Goal: Information Seeking & Learning: Check status

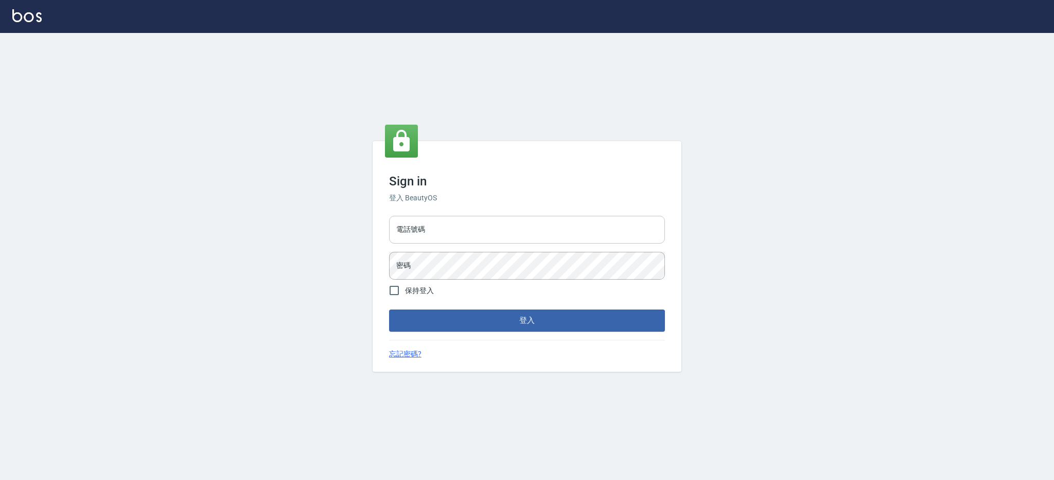
click at [456, 233] on input "電話號碼" at bounding box center [527, 230] width 276 height 28
type input "0426312798"
click at [389, 309] on button "登入" at bounding box center [527, 320] width 276 height 22
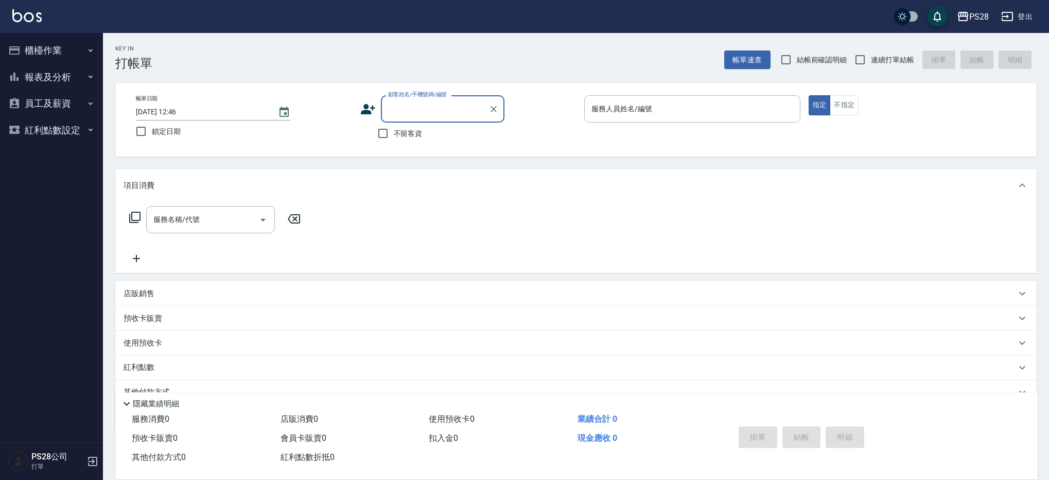
click at [80, 78] on button "報表及分析" at bounding box center [51, 77] width 95 height 27
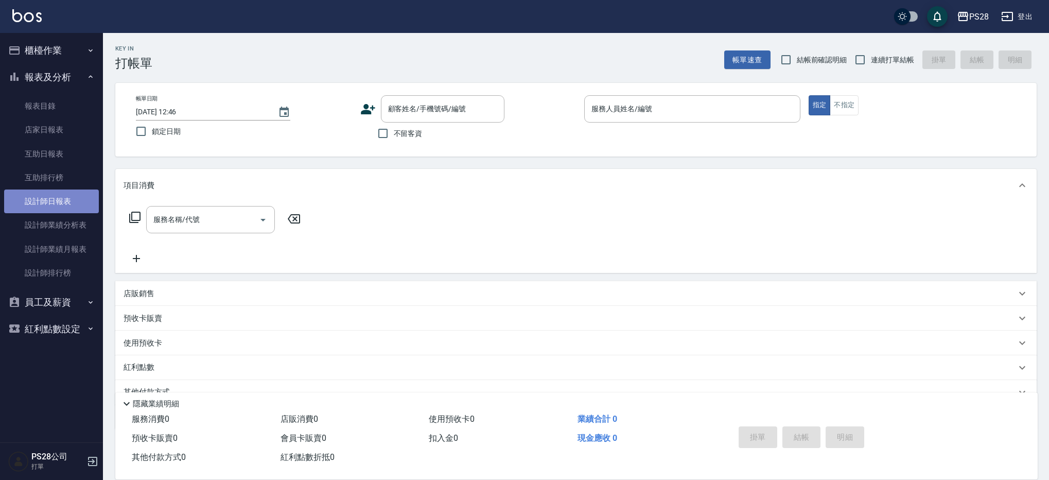
click at [71, 199] on link "設計師日報表" at bounding box center [51, 201] width 95 height 24
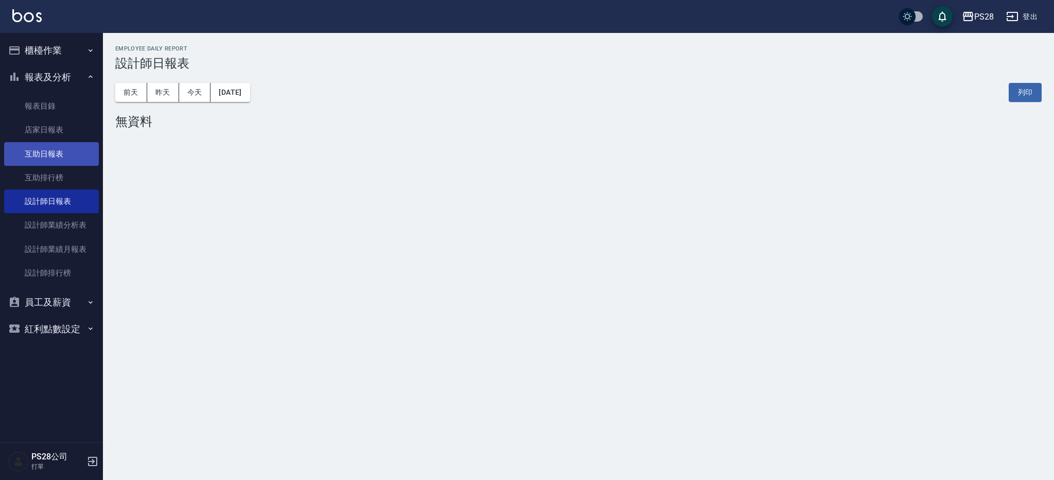
click at [69, 162] on link "互助日報表" at bounding box center [51, 154] width 95 height 24
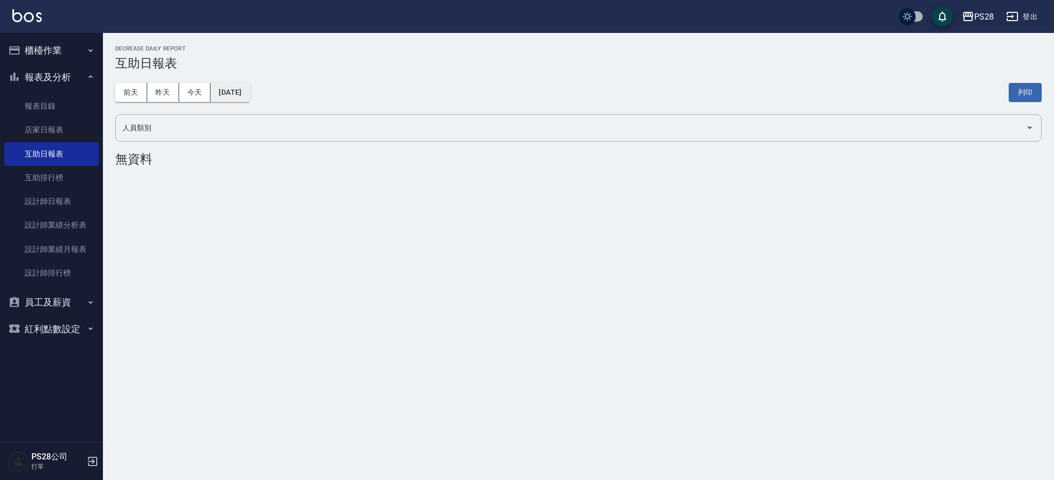
click at [241, 89] on button "[DATE]" at bounding box center [230, 92] width 39 height 19
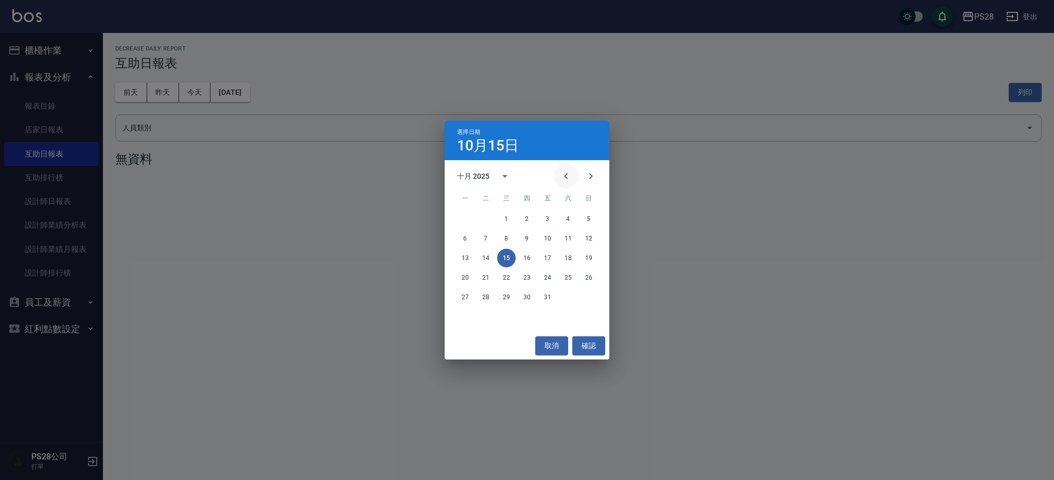
click at [565, 175] on icon "Previous month" at bounding box center [566, 176] width 4 height 6
click at [484, 300] on button "30" at bounding box center [486, 297] width 19 height 19
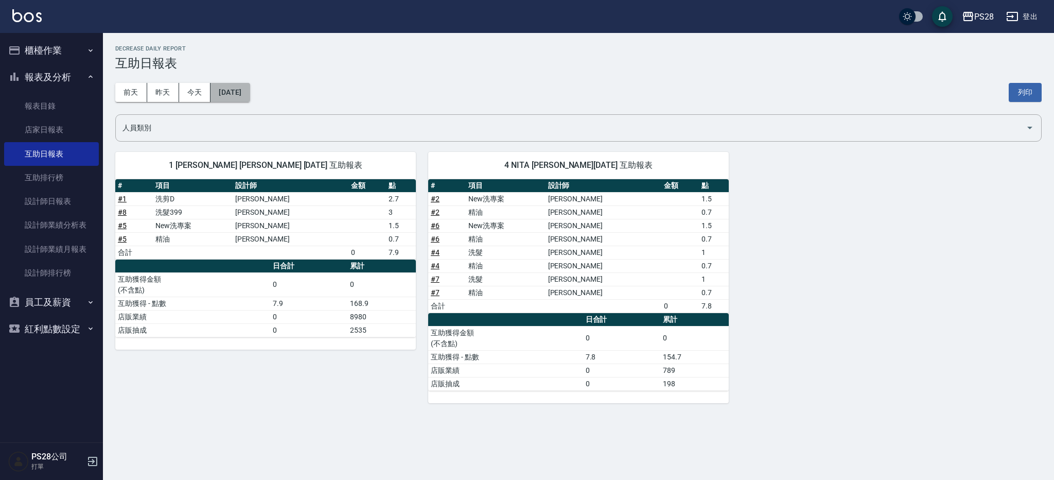
click at [248, 95] on button "[DATE]" at bounding box center [230, 92] width 39 height 19
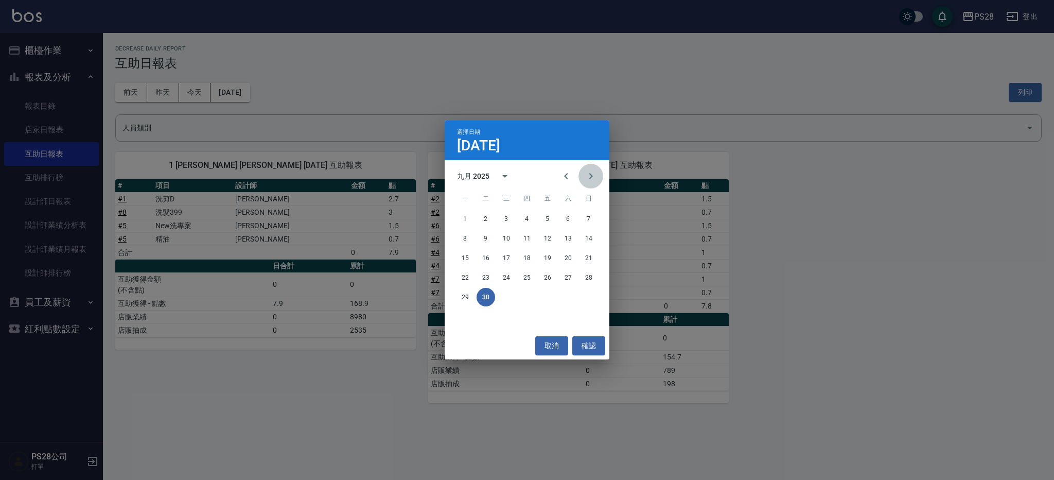
click at [598, 177] on button "Next month" at bounding box center [591, 176] width 25 height 25
click at [526, 216] on button "2" at bounding box center [527, 219] width 19 height 19
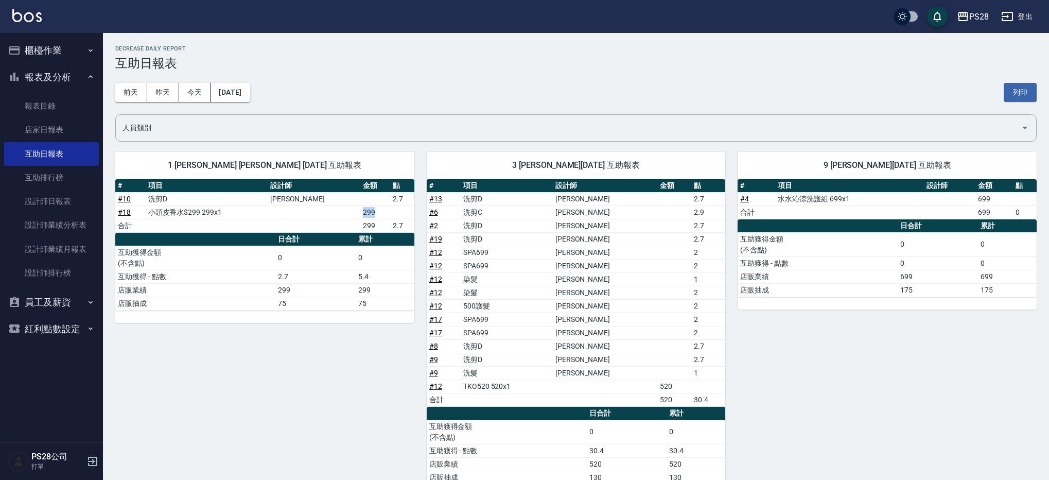
drag, startPoint x: 281, startPoint y: 217, endPoint x: 408, endPoint y: 213, distance: 127.7
click at [408, 213] on tr "# 18 小頭皮香水$299 299x1 299" at bounding box center [264, 211] width 299 height 13
drag, startPoint x: 317, startPoint y: 216, endPoint x: 404, endPoint y: 230, distance: 88.5
click at [404, 230] on tbody "# 10 洗剪D [PERSON_NAME] 2.7 # 18 小頭皮香水$299 299x1 299 合計 299 2.7" at bounding box center [264, 212] width 299 height 40
drag, startPoint x: 235, startPoint y: 217, endPoint x: 154, endPoint y: 205, distance: 82.2
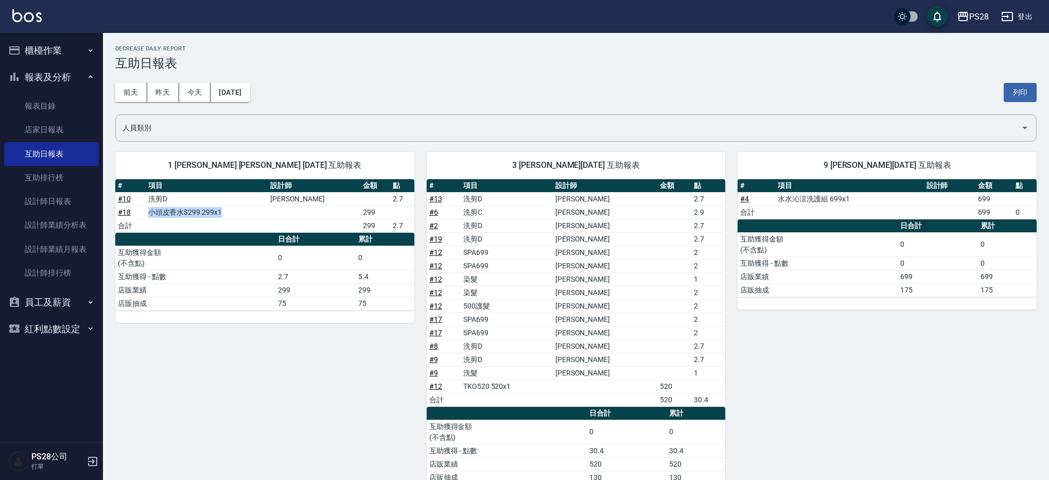
click at [154, 205] on td "小頭皮香水$299 299x1" at bounding box center [207, 211] width 122 height 13
click at [511, 74] on div "[DATE] [DATE] [DATE] [DATE] 列印" at bounding box center [576, 93] width 922 height 44
click at [238, 95] on button "[DATE]" at bounding box center [230, 92] width 39 height 19
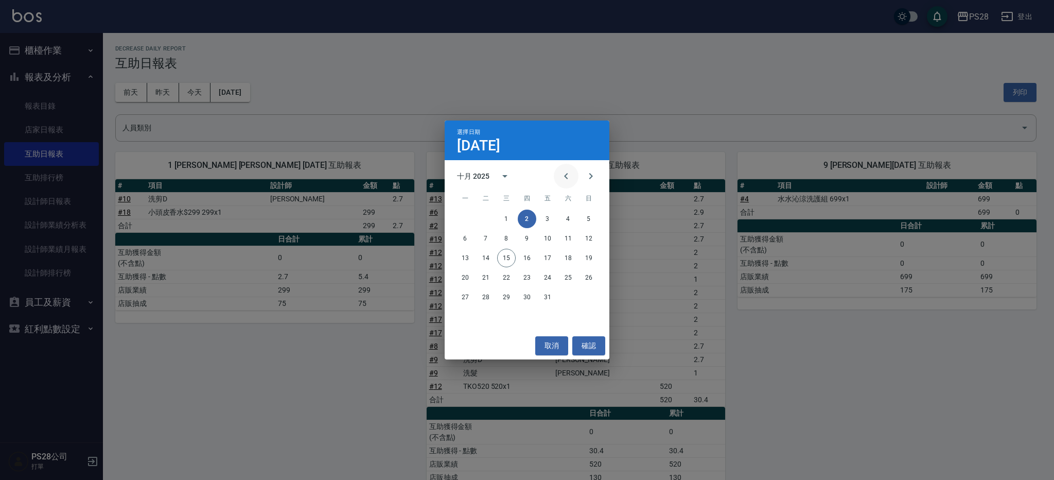
click at [575, 177] on button "Previous month" at bounding box center [566, 176] width 25 height 25
click at [488, 218] on button "2" at bounding box center [486, 219] width 19 height 19
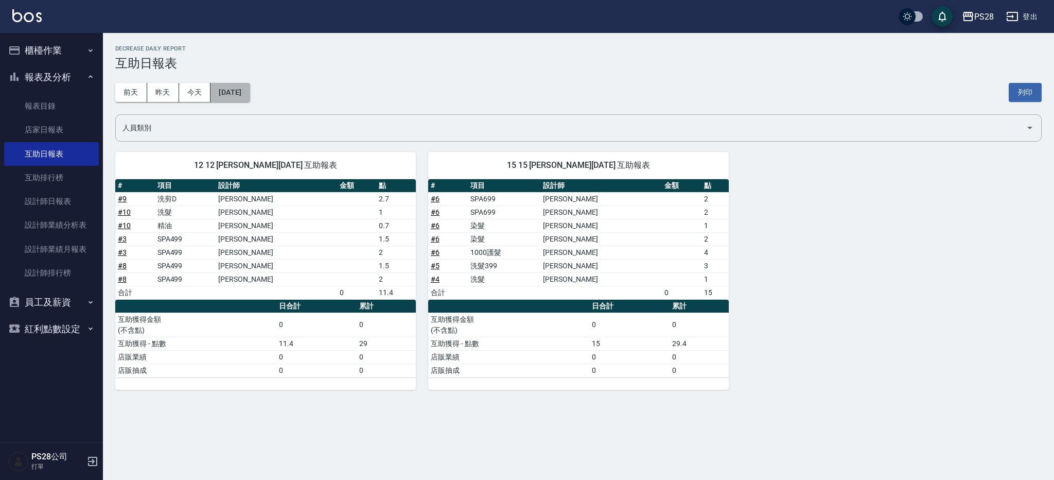
click at [241, 97] on button "[DATE]" at bounding box center [230, 92] width 39 height 19
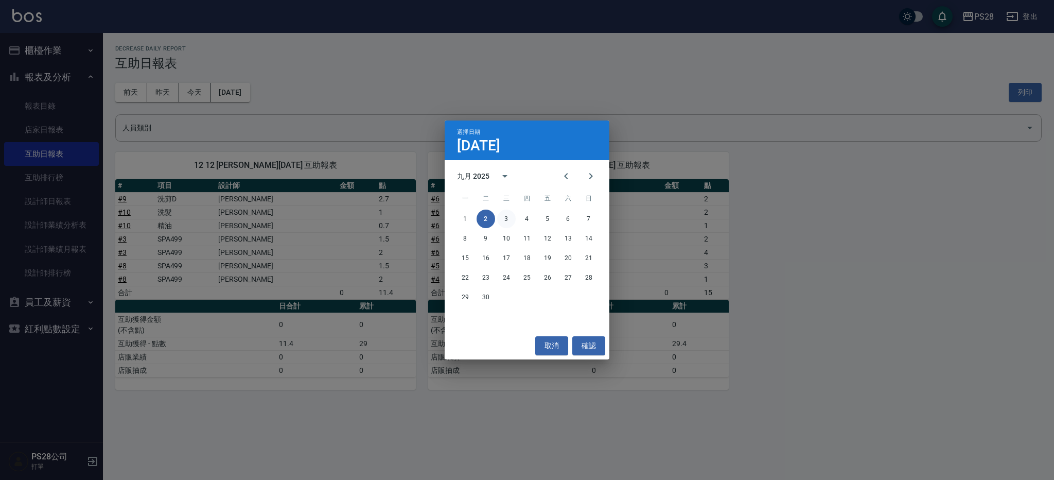
click at [514, 220] on button "3" at bounding box center [506, 219] width 19 height 19
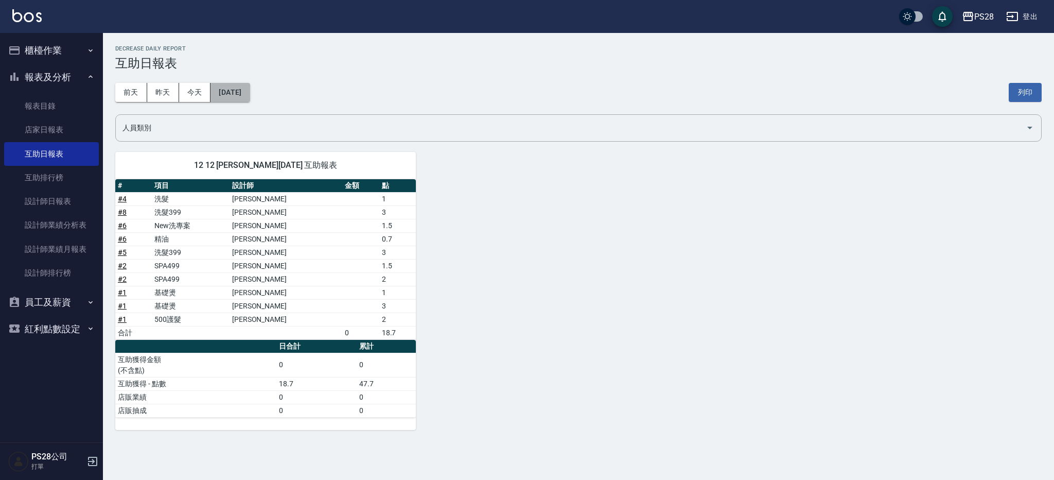
click at [228, 96] on button "[DATE]" at bounding box center [230, 92] width 39 height 19
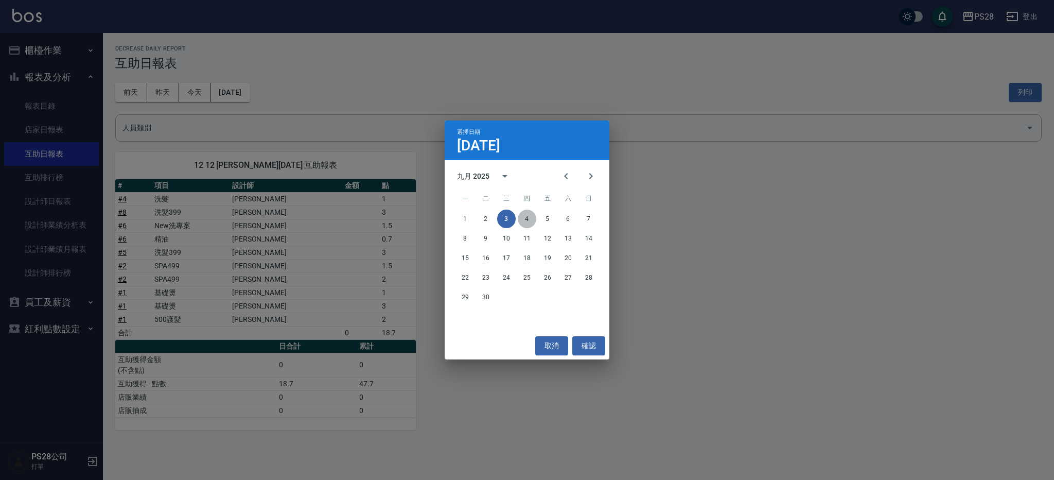
click at [529, 227] on button "4" at bounding box center [527, 219] width 19 height 19
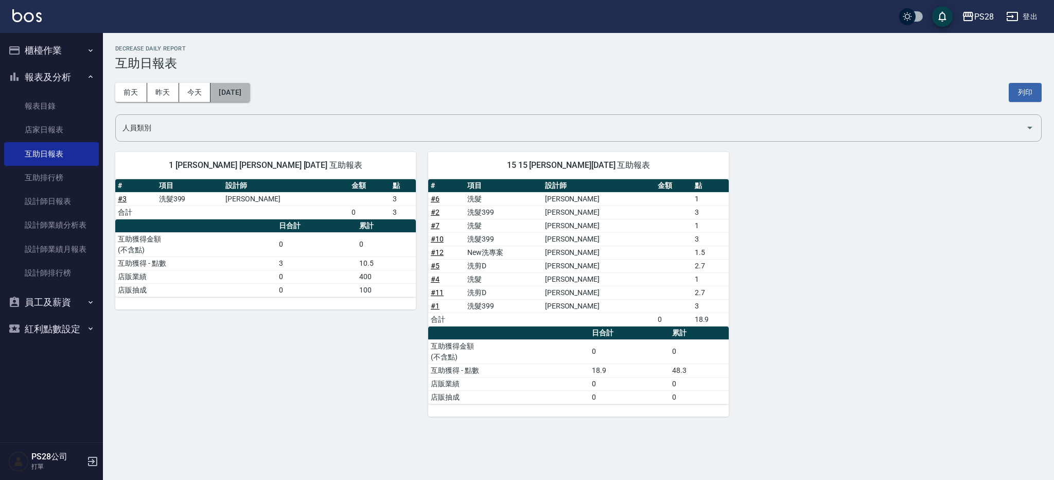
click at [250, 96] on button "[DATE]" at bounding box center [230, 92] width 39 height 19
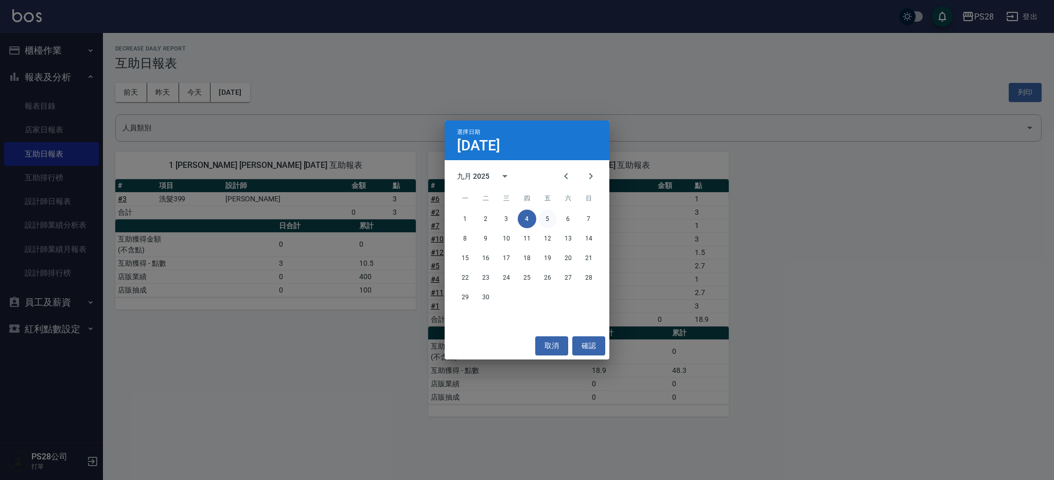
click at [545, 216] on button "5" at bounding box center [548, 219] width 19 height 19
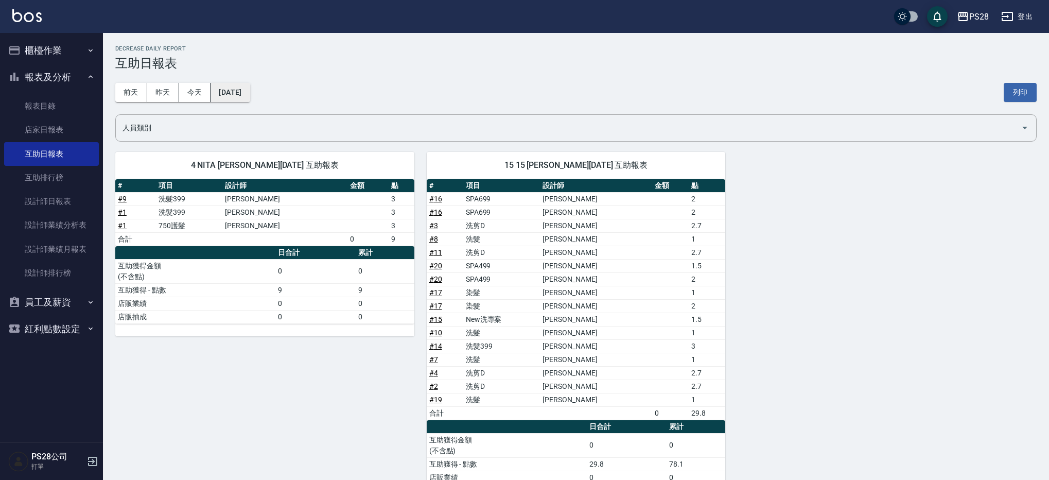
click at [236, 88] on button "[DATE]" at bounding box center [230, 92] width 39 height 19
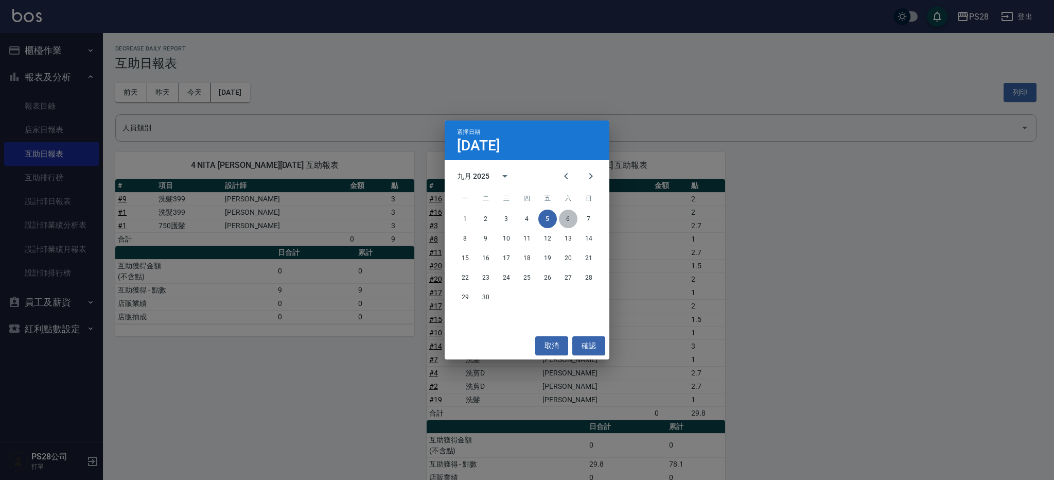
click at [572, 217] on button "6" at bounding box center [568, 219] width 19 height 19
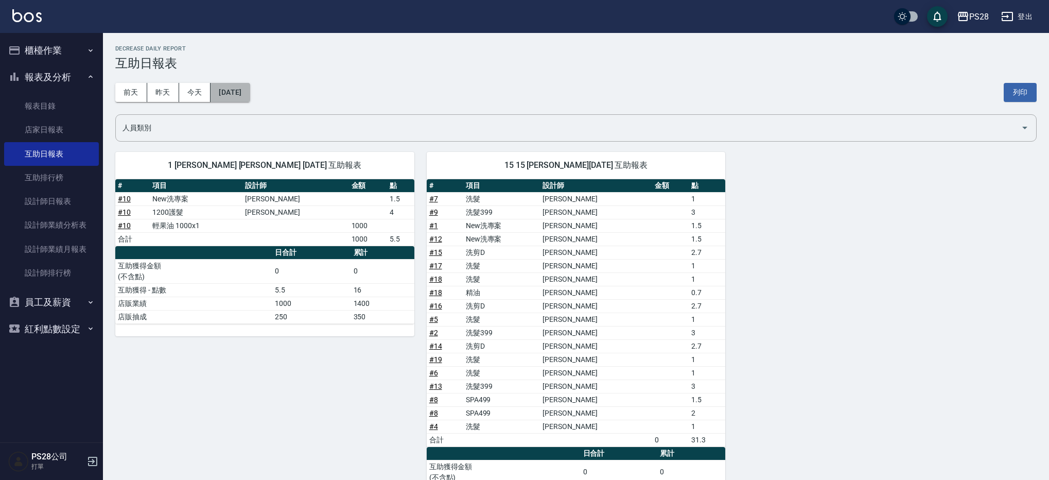
click at [250, 98] on button "[DATE]" at bounding box center [230, 92] width 39 height 19
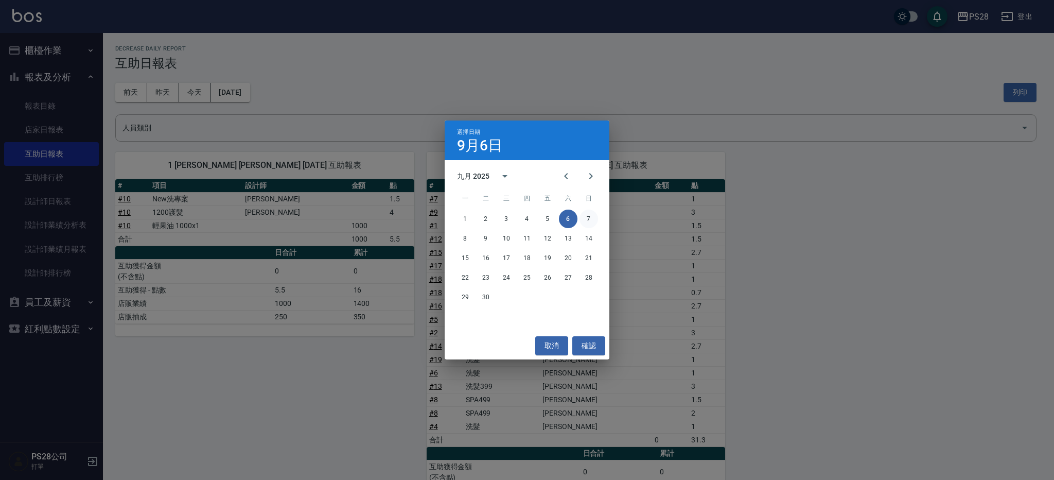
click at [585, 220] on button "7" at bounding box center [589, 219] width 19 height 19
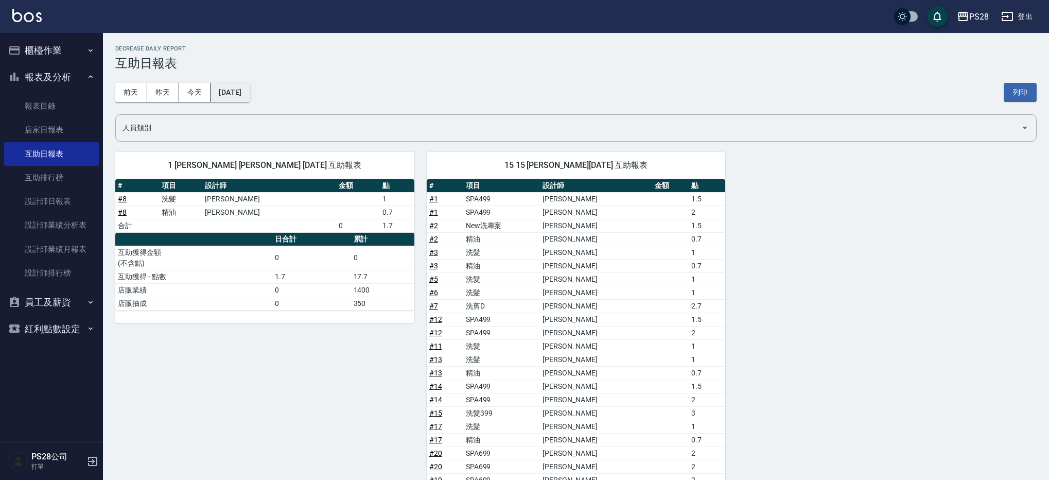
click at [245, 97] on button "[DATE]" at bounding box center [230, 92] width 39 height 19
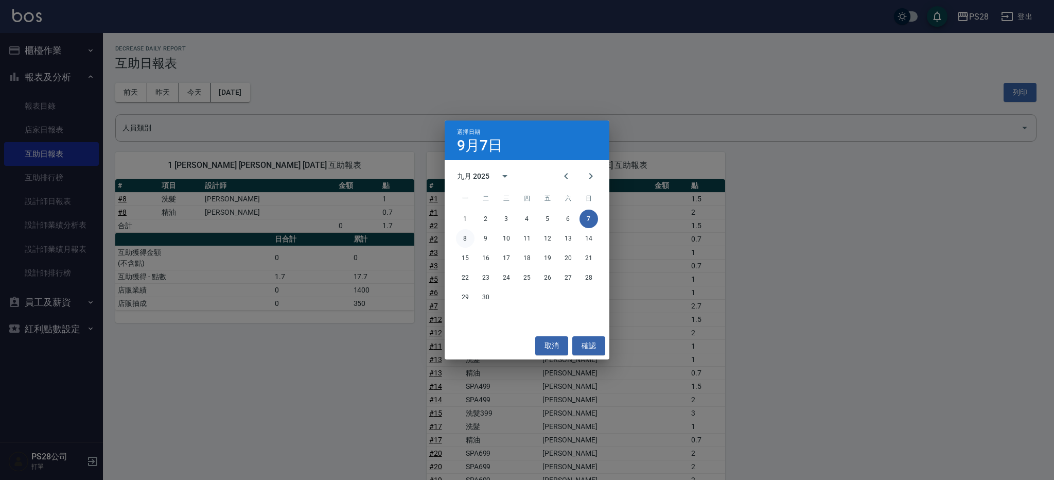
click at [472, 239] on button "8" at bounding box center [465, 238] width 19 height 19
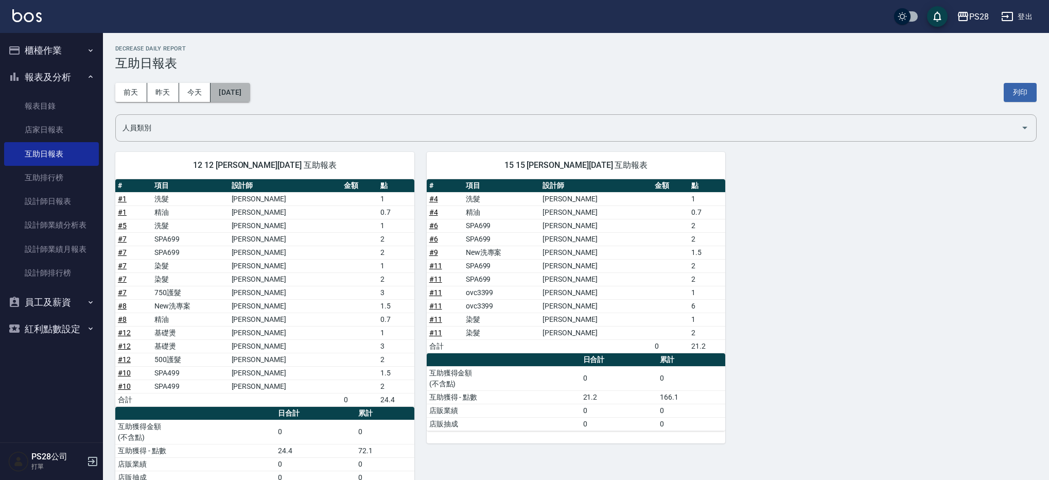
click at [239, 94] on button "[DATE]" at bounding box center [230, 92] width 39 height 19
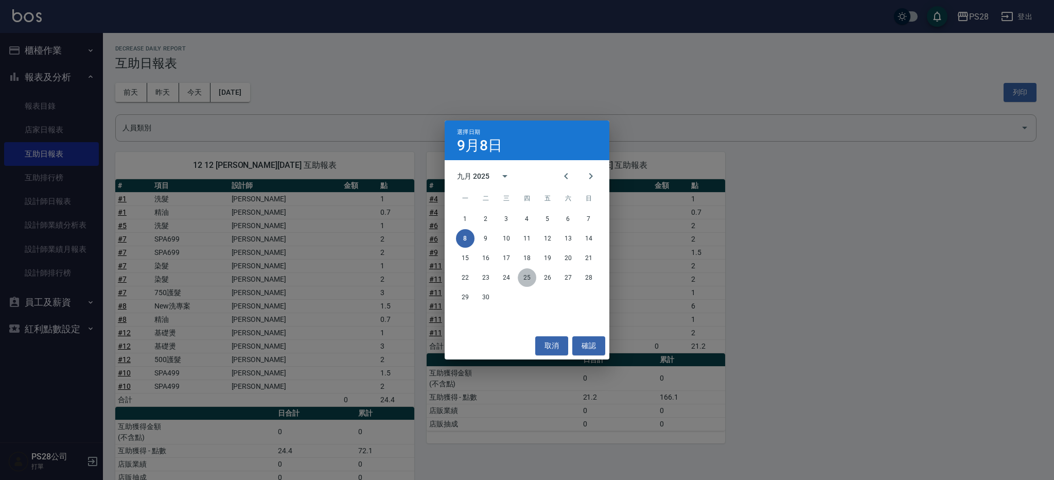
click at [528, 270] on button "25" at bounding box center [527, 277] width 19 height 19
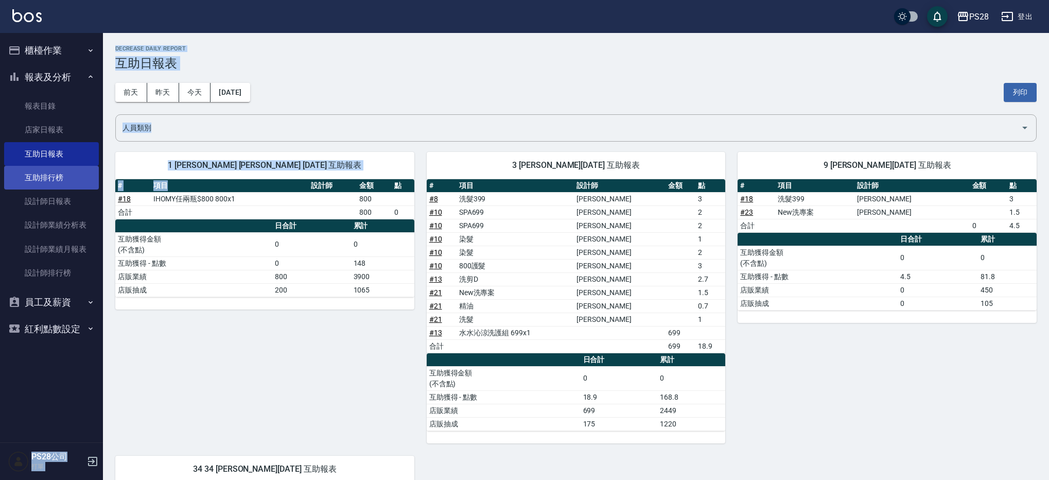
drag, startPoint x: 253, startPoint y: 191, endPoint x: 74, endPoint y: 179, distance: 179.1
click at [74, 179] on div "PS28 登出 櫃檯作業 打帳單 帳單列表 掛單列表 現金收支登錄 每日結帳 報表及分析 報表目錄 店家日報表 互助日報表 互助排行榜 設計師日報表 設計師業…" at bounding box center [524, 480] width 1049 height 960
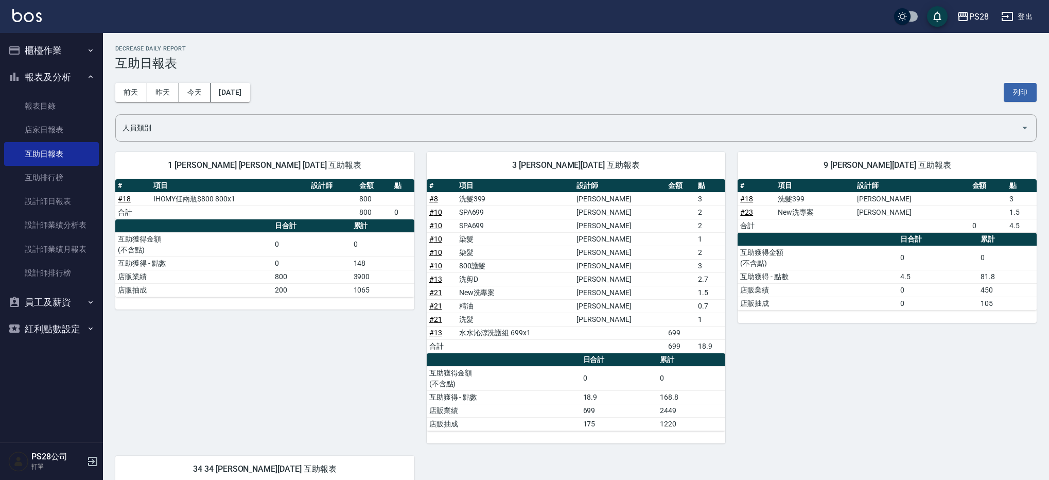
click at [376, 354] on div "1 [PERSON_NAME] [PERSON_NAME] [DATE] 互助報表 # 項目 設計師 金額 點 # 18 IHOMY任兩瓶$800 800x1…" at bounding box center [259, 292] width 312 height 304
